Goal: Information Seeking & Learning: Compare options

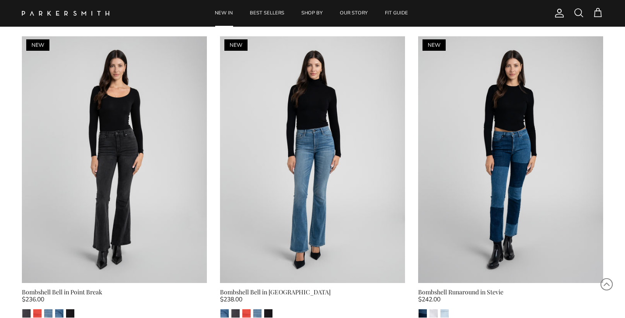
scroll to position [1604, 0]
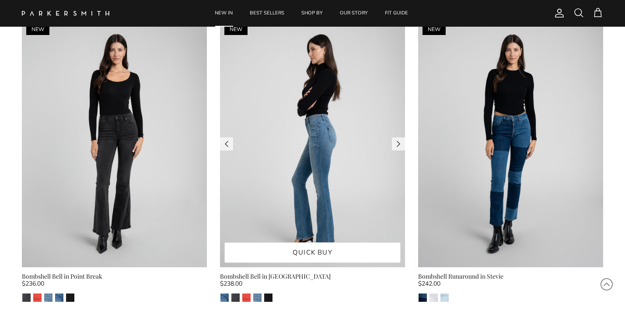
click at [323, 181] on img at bounding box center [312, 143] width 185 height 247
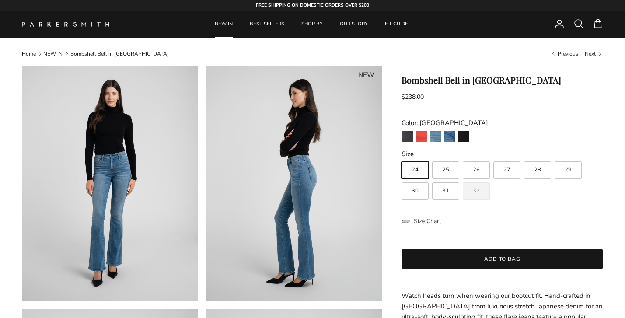
click at [566, 173] on span "29" at bounding box center [568, 170] width 7 height 6
click at [402, 158] on input "29" at bounding box center [401, 157] width 0 height 0
radio input "true"
click at [428, 220] on button "Size Chart" at bounding box center [422, 221] width 40 height 17
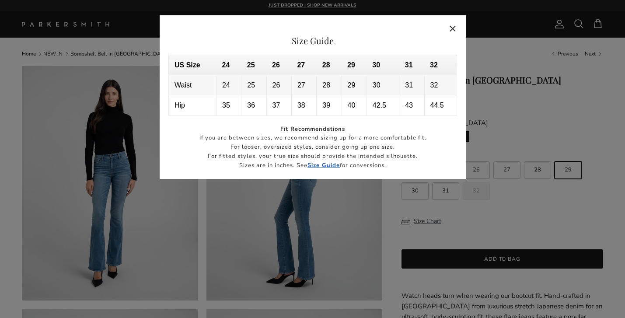
click at [454, 28] on button "Close" at bounding box center [453, 28] width 20 height 20
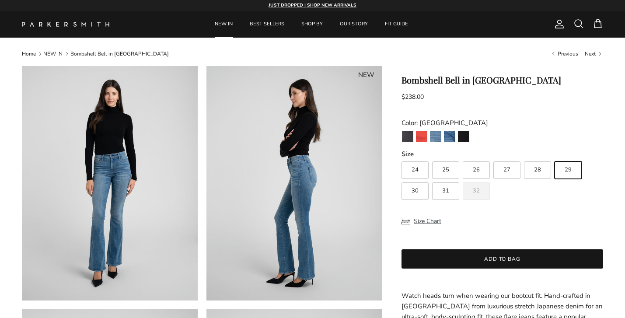
click at [416, 182] on label "30" at bounding box center [415, 190] width 27 height 17
click at [402, 158] on input "30" at bounding box center [401, 157] width 0 height 0
radio input "true"
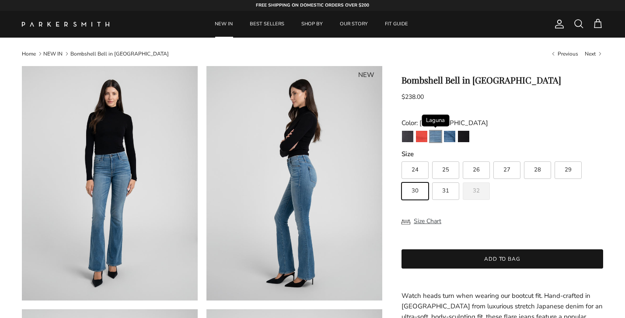
click at [437, 136] on img "Laguna" at bounding box center [435, 136] width 11 height 11
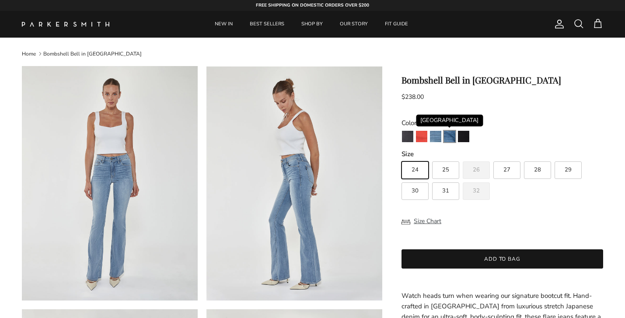
click at [451, 137] on img "Venice" at bounding box center [449, 136] width 11 height 11
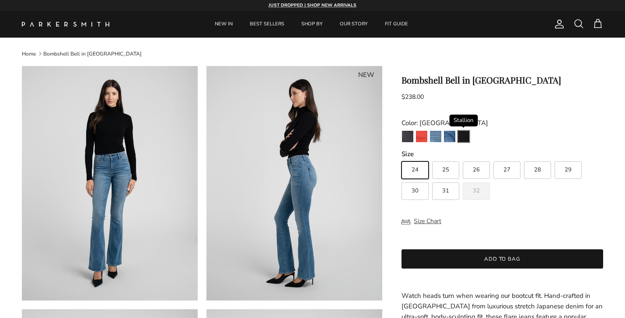
click at [465, 136] on img "Stallion" at bounding box center [463, 136] width 11 height 11
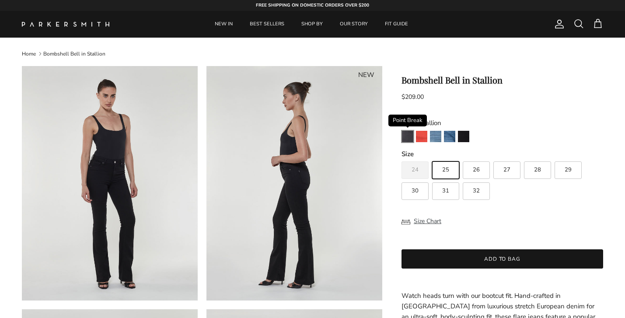
click at [409, 138] on img "Point Break" at bounding box center [407, 136] width 11 height 11
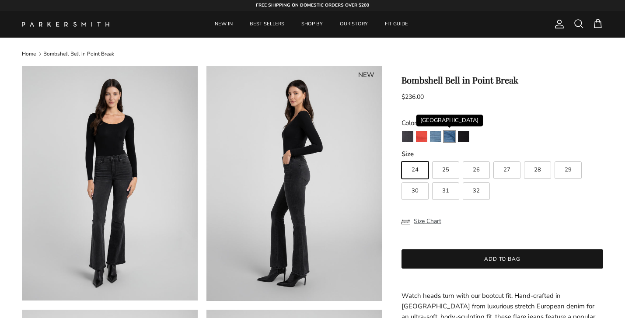
click at [450, 138] on img "Venice" at bounding box center [449, 136] width 11 height 11
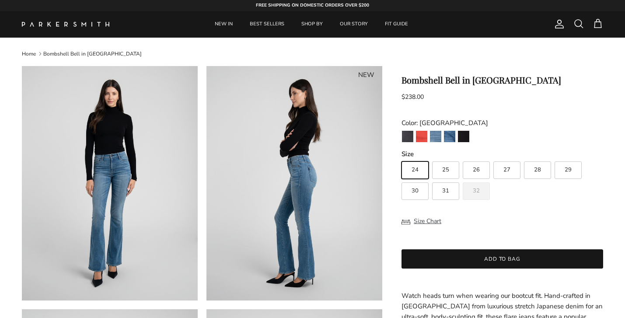
click at [423, 191] on label "30" at bounding box center [415, 190] width 27 height 17
click at [402, 158] on input "30" at bounding box center [401, 157] width 0 height 0
radio input "true"
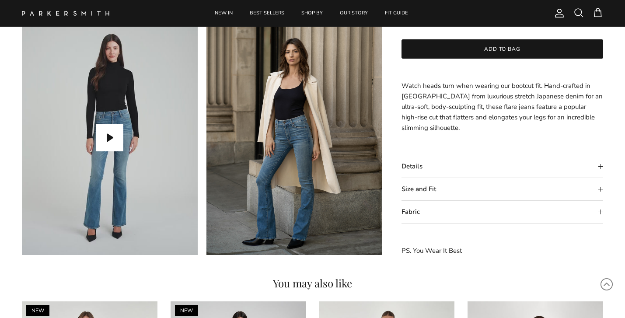
scroll to position [801, 0]
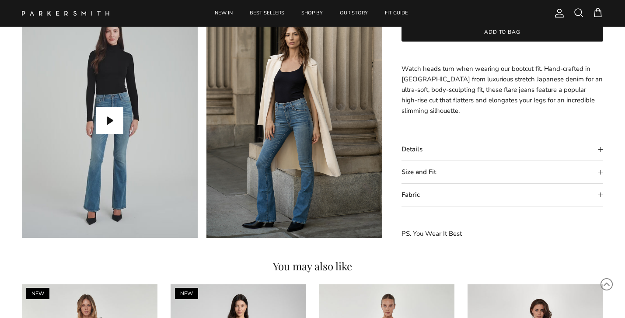
click at [125, 195] on img at bounding box center [110, 120] width 176 height 234
click at [601, 171] on summary "Size and Fit" at bounding box center [503, 172] width 202 height 22
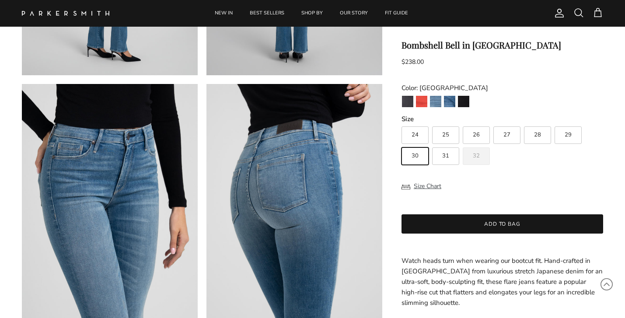
scroll to position [387, 0]
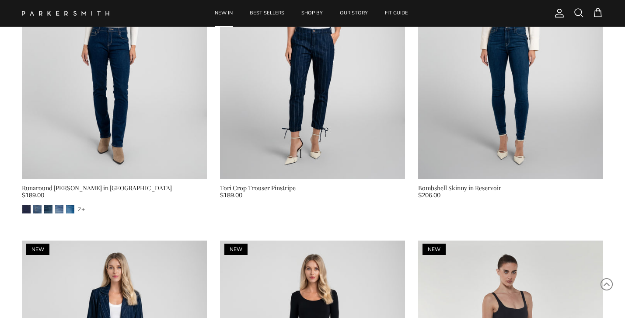
scroll to position [2252, 0]
